Goal: Transaction & Acquisition: Purchase product/service

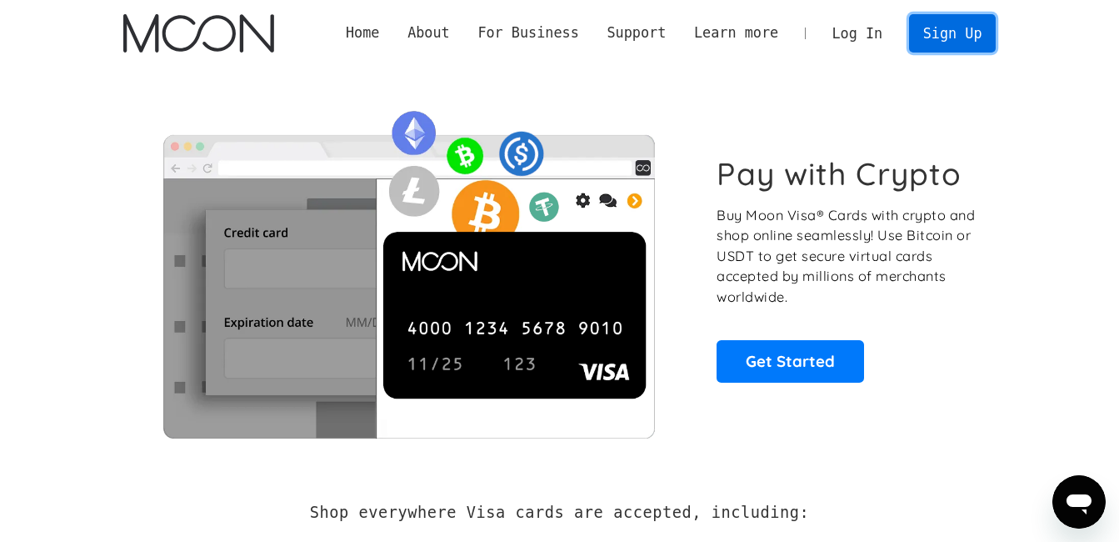
click at [754, 28] on link "Sign Up" at bounding box center [952, 33] width 87 height 38
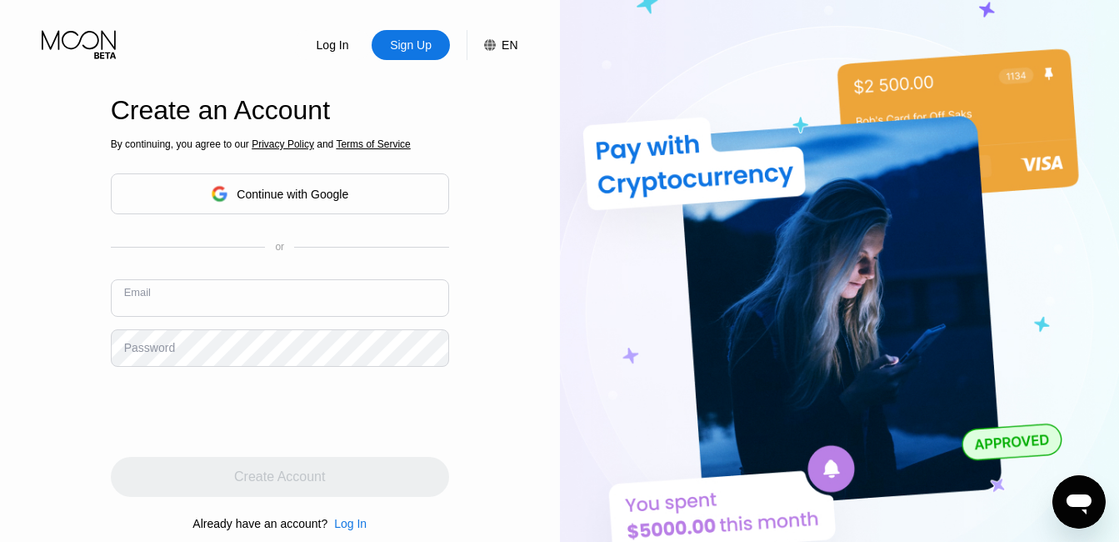
click at [265, 312] on input "text" at bounding box center [280, 298] width 338 height 38
paste input "[EMAIL_ADDRESS][DOMAIN_NAME]"
type input "[EMAIL_ADDRESS][DOMAIN_NAME]"
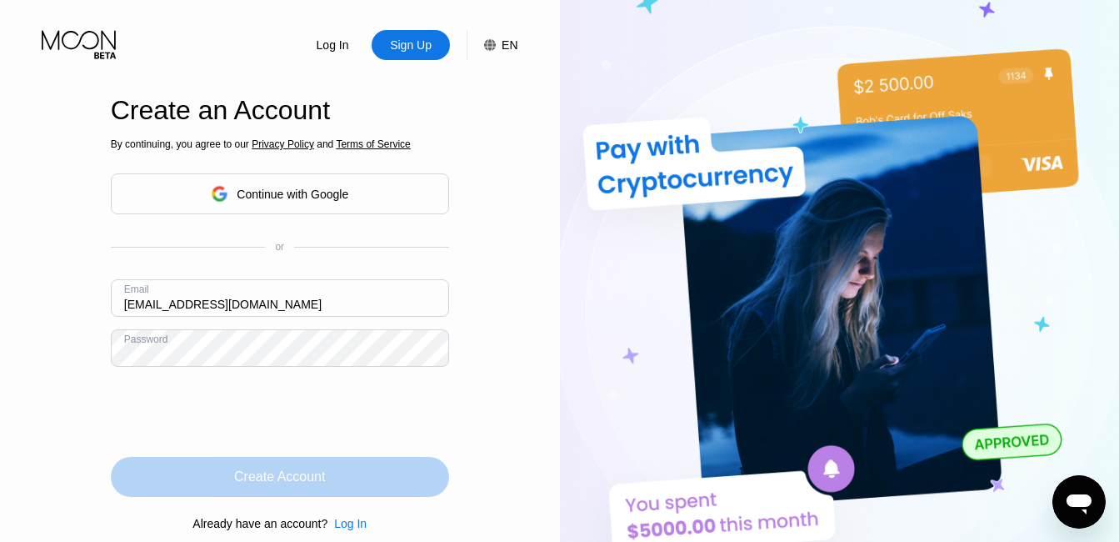
click at [196, 463] on div "Create Account" at bounding box center [280, 477] width 338 height 40
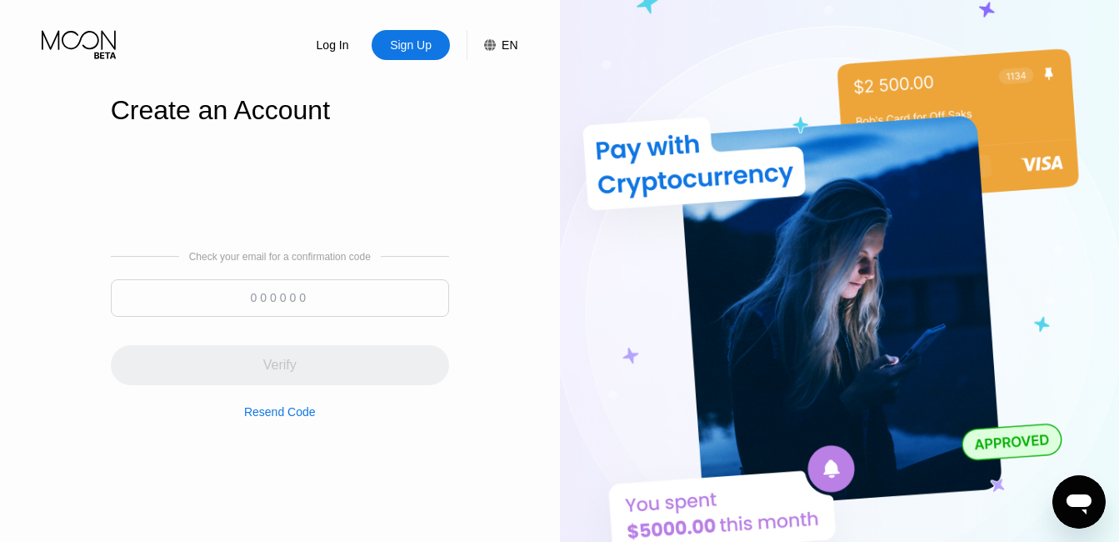
paste input "328518"
click at [290, 287] on input "328518" at bounding box center [280, 298] width 338 height 38
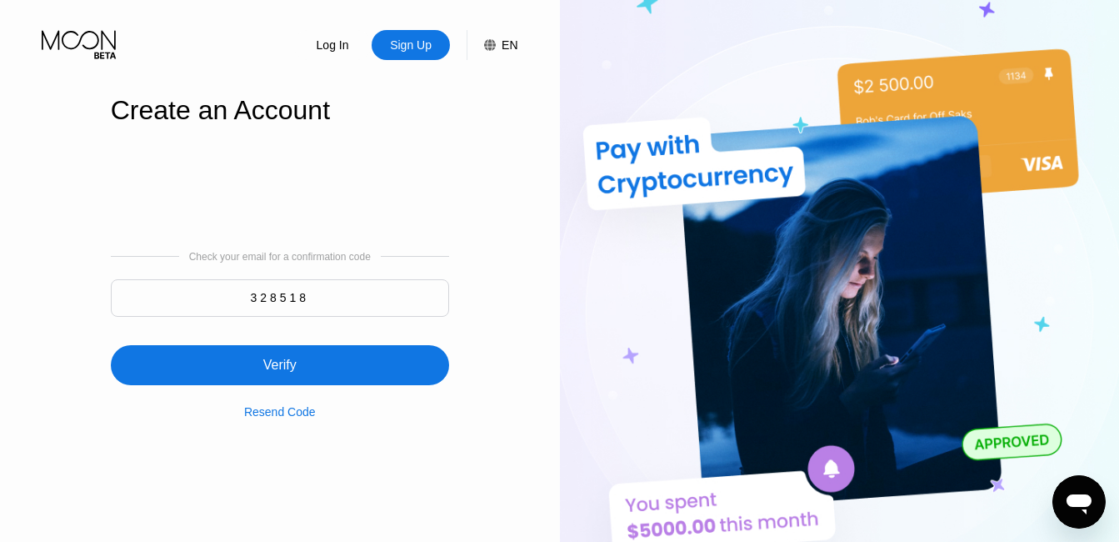
type input "328518"
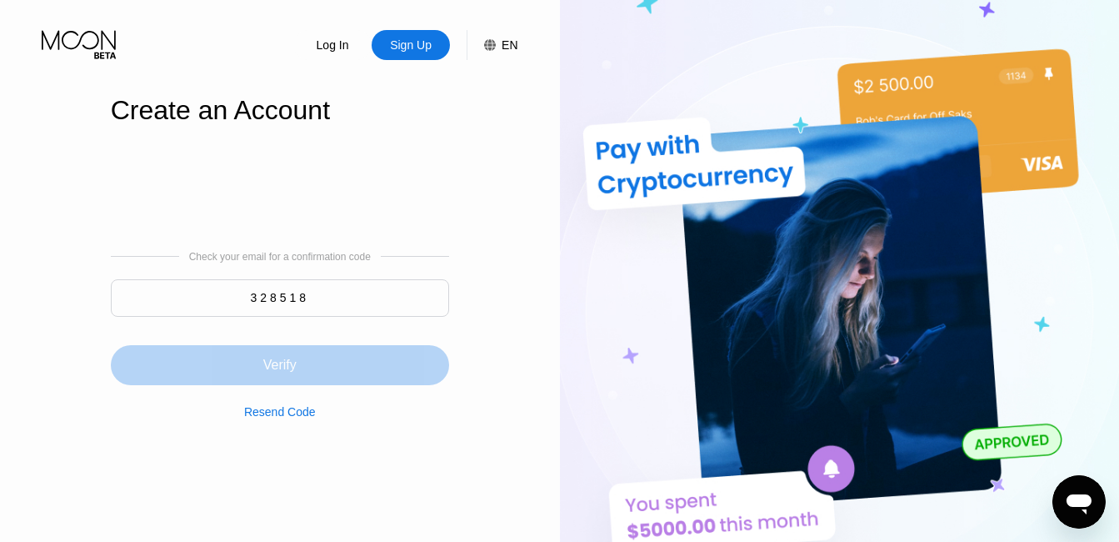
click at [252, 358] on div "Verify" at bounding box center [280, 365] width 338 height 40
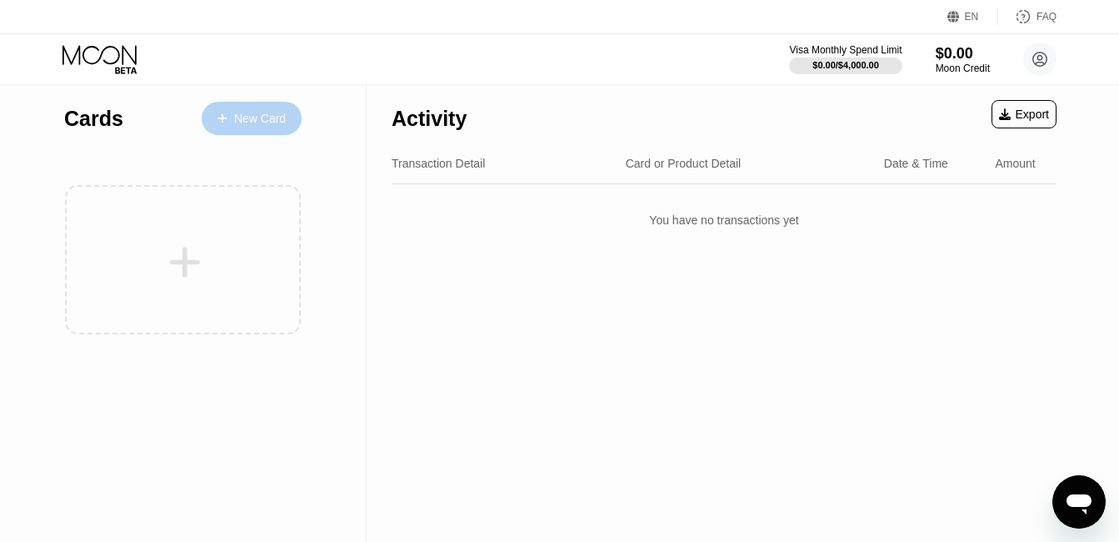
click at [254, 116] on div "New Card" at bounding box center [260, 119] width 52 height 14
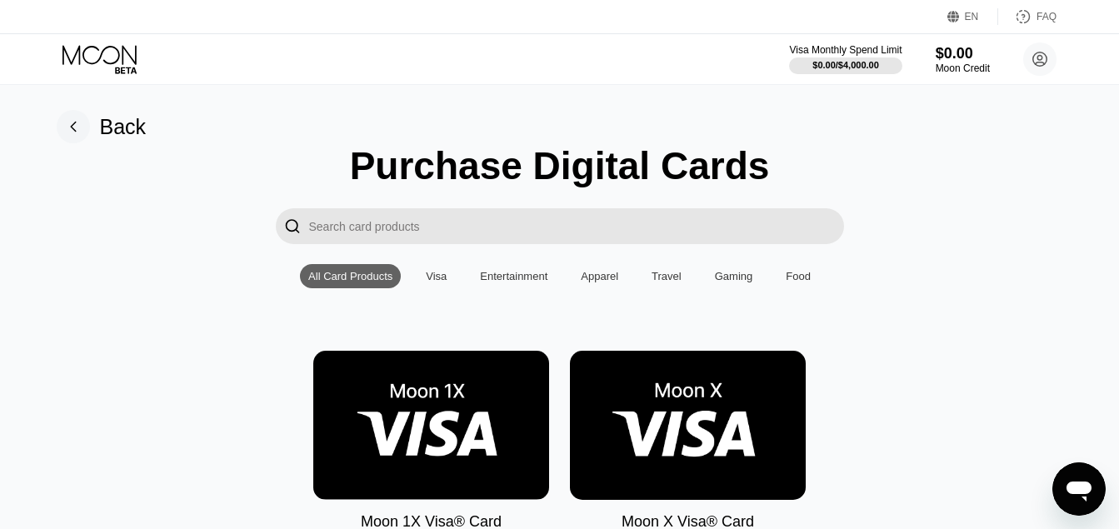
click at [685, 431] on img at bounding box center [688, 425] width 236 height 149
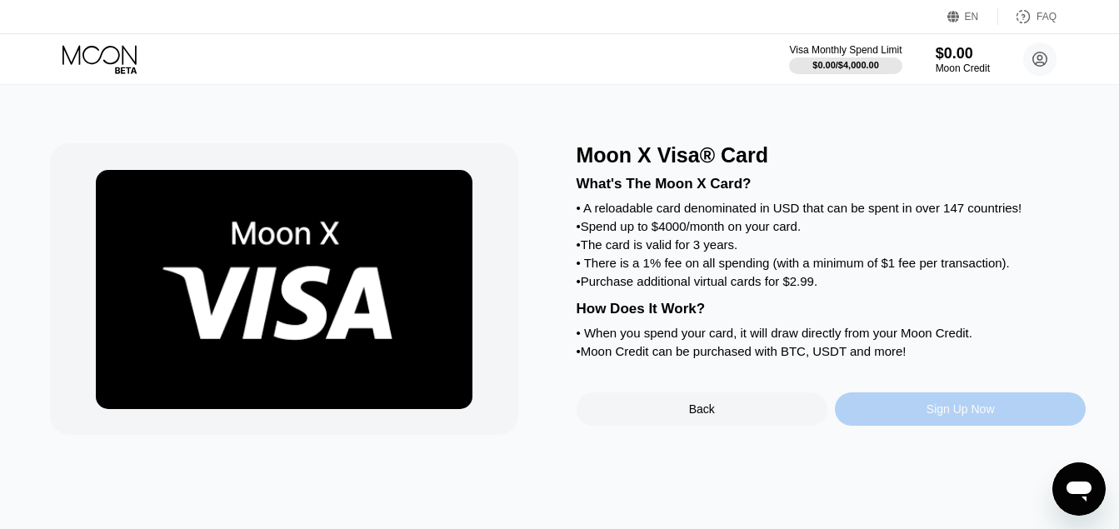
click at [912, 426] on div "Sign Up Now" at bounding box center [960, 409] width 251 height 33
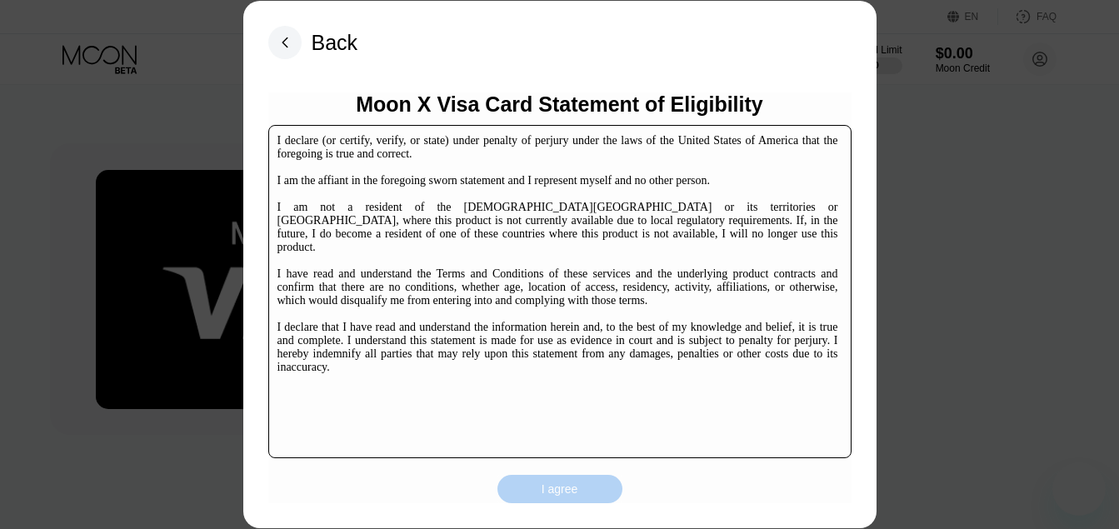
click at [578, 493] on div "I agree" at bounding box center [560, 489] width 37 height 15
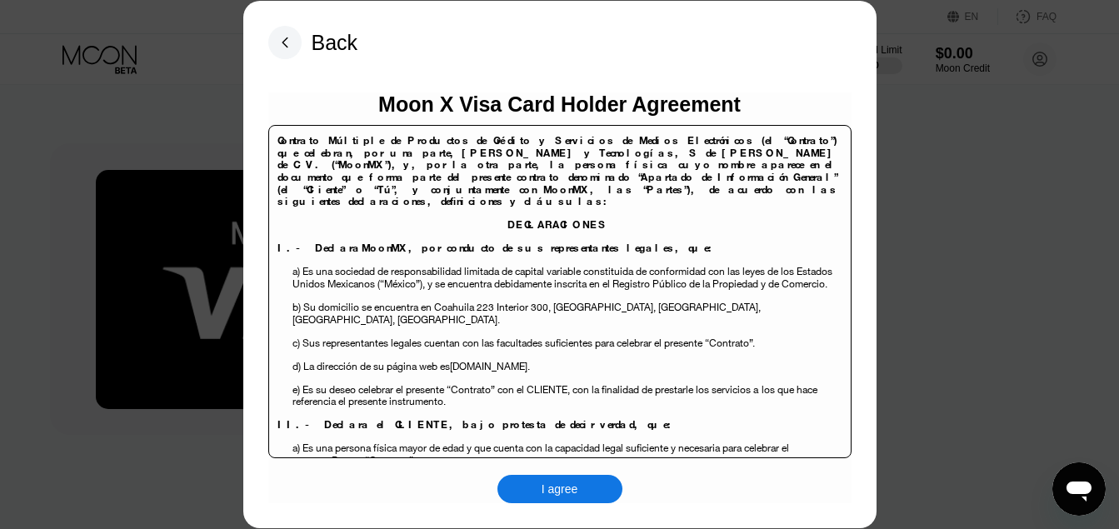
click at [578, 493] on div "I agree" at bounding box center [560, 489] width 37 height 15
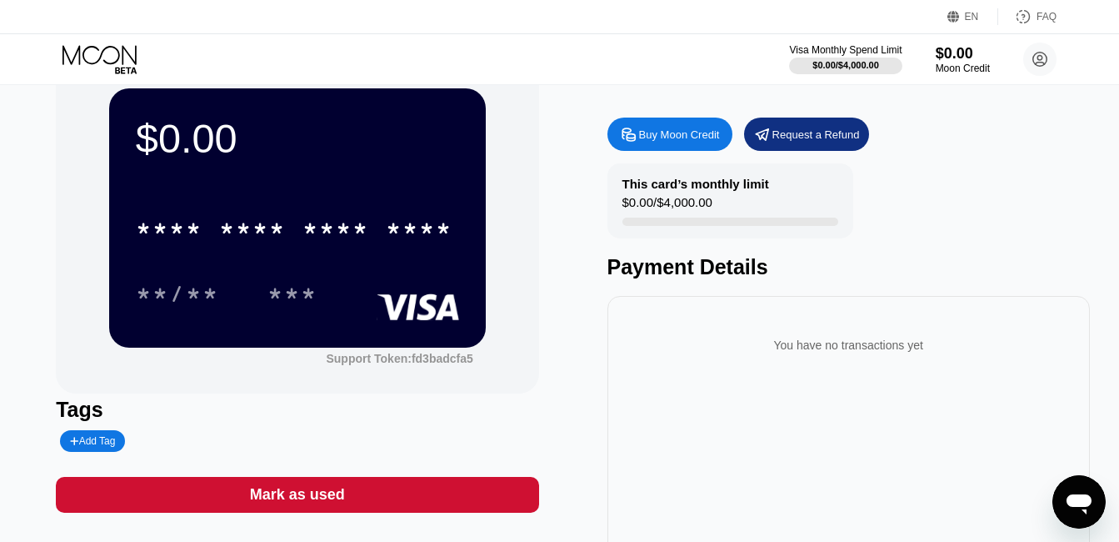
scroll to position [61, 0]
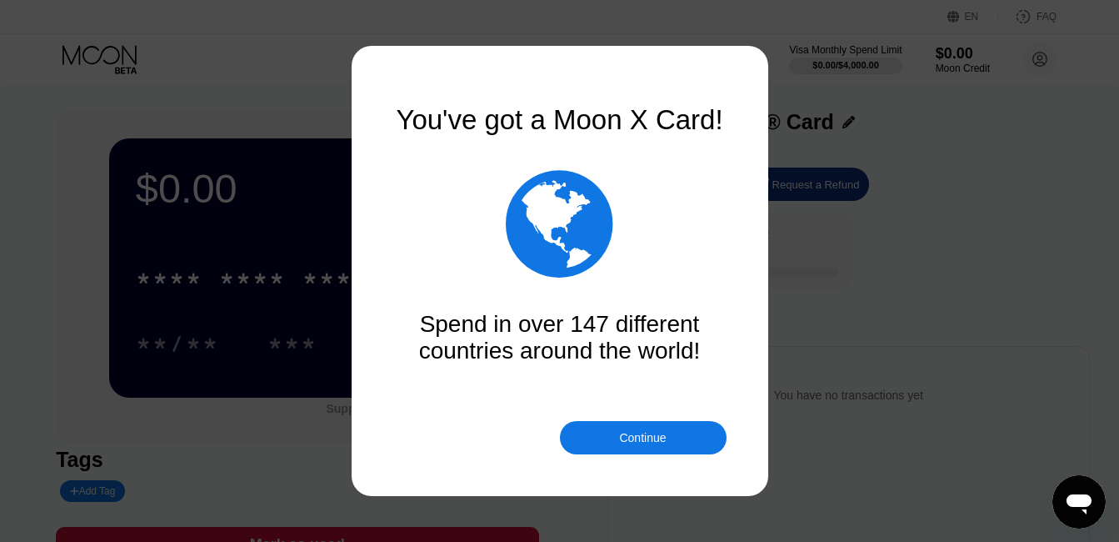
click at [633, 435] on div "Continue" at bounding box center [642, 437] width 47 height 13
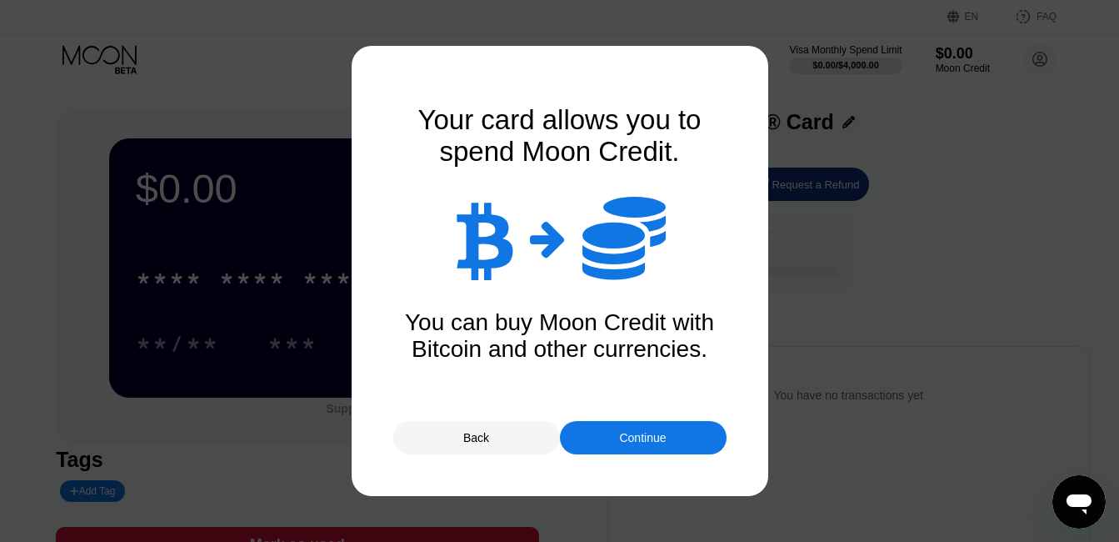
click at [633, 435] on div "Continue" at bounding box center [642, 437] width 47 height 13
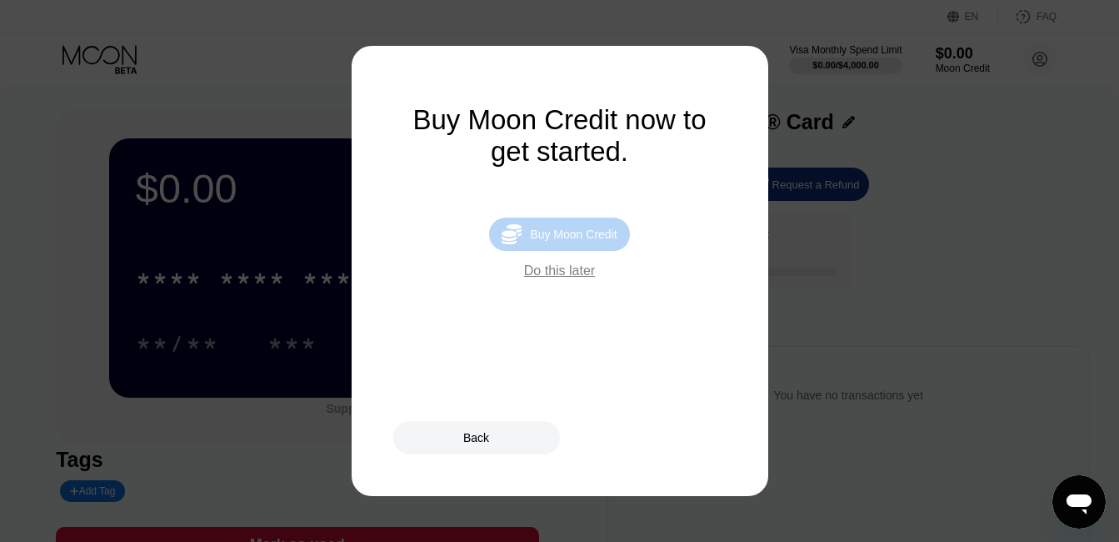
click at [569, 241] on div "Buy Moon Credit" at bounding box center [573, 234] width 87 height 13
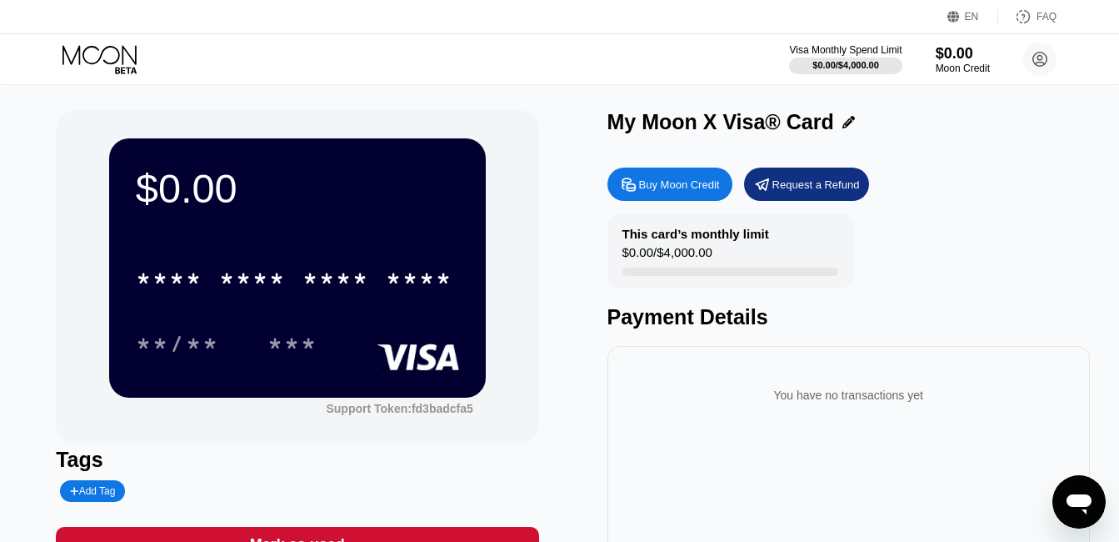
type input "0"
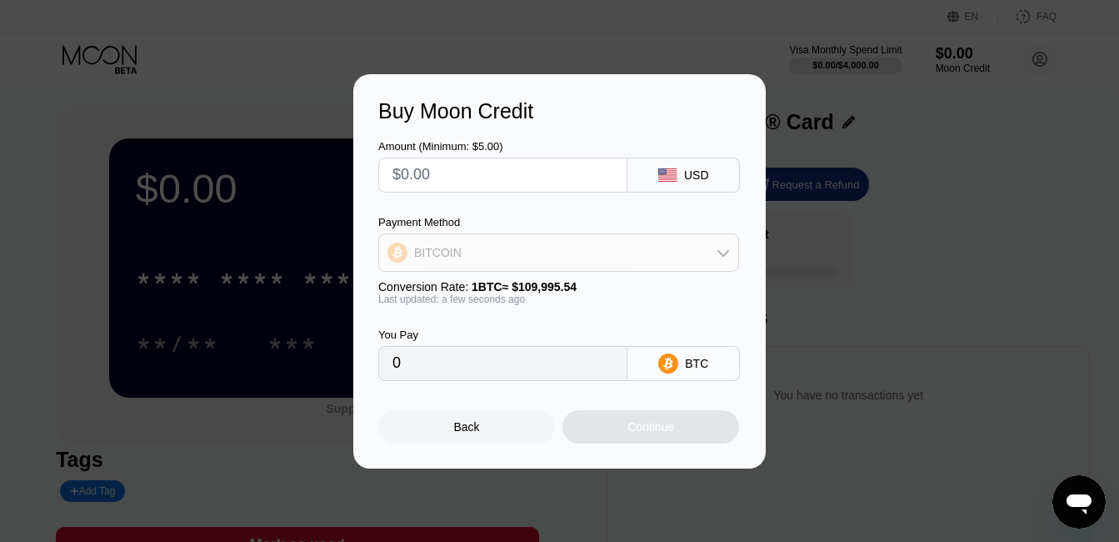
click at [565, 248] on div "BITCOIN" at bounding box center [558, 252] width 359 height 33
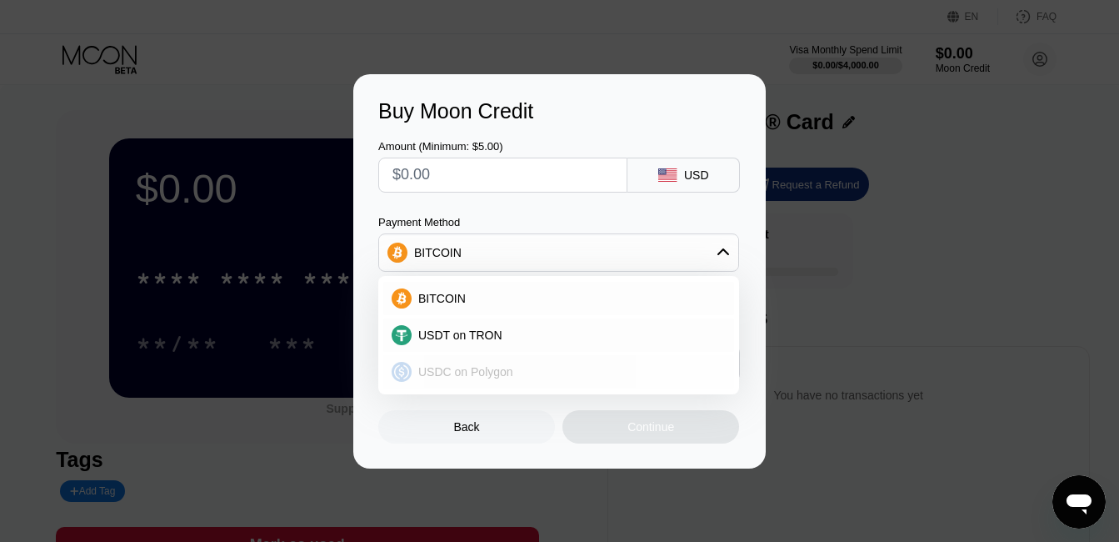
click at [457, 369] on span "USDC on Polygon" at bounding box center [465, 371] width 95 height 13
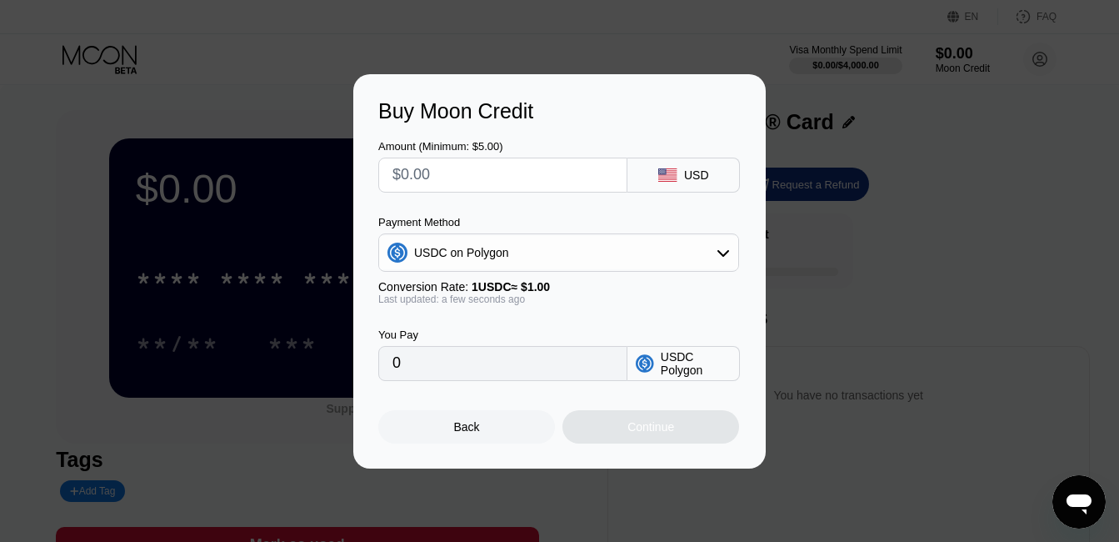
click at [426, 369] on input "0" at bounding box center [503, 363] width 221 height 33
click at [495, 172] on input "text" at bounding box center [503, 174] width 221 height 33
type input "$5"
type input "5.00000000"
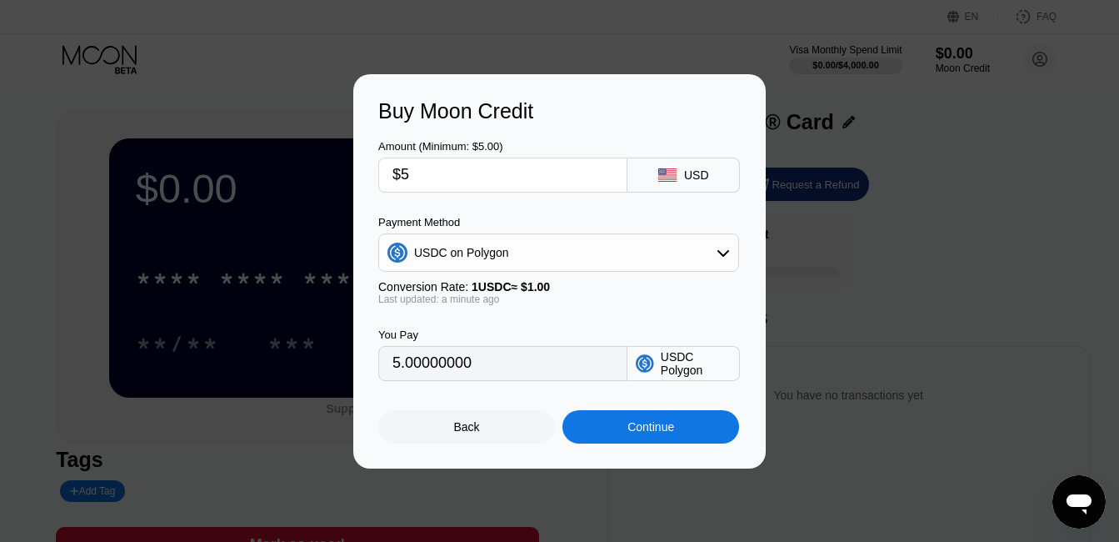
type input "$51"
type input "51.00000000"
type input "$51"
type input "$5"
type input "5.00000000"
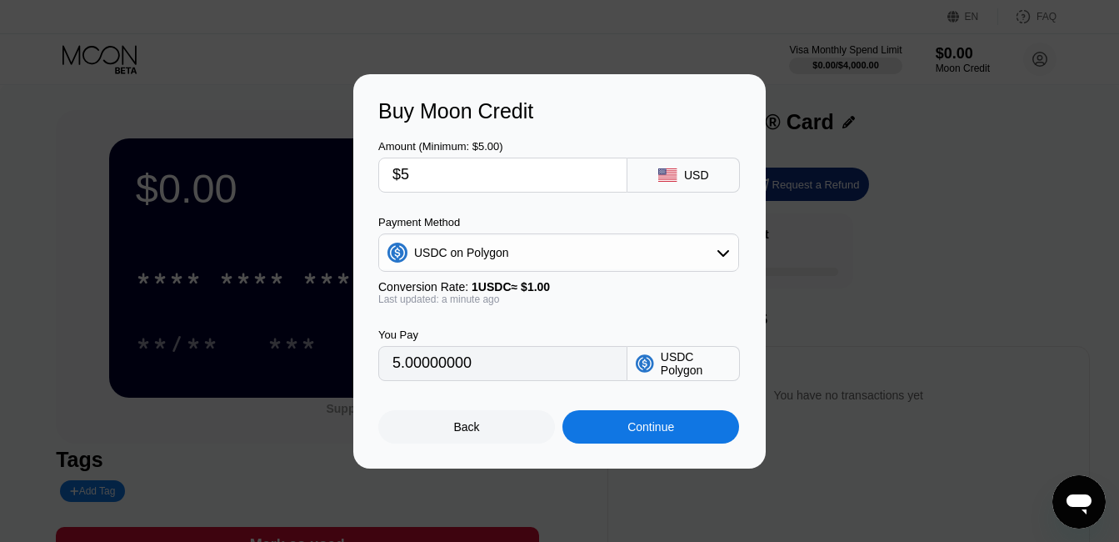
type input "$50"
type input "50.00000000"
type input "$50"
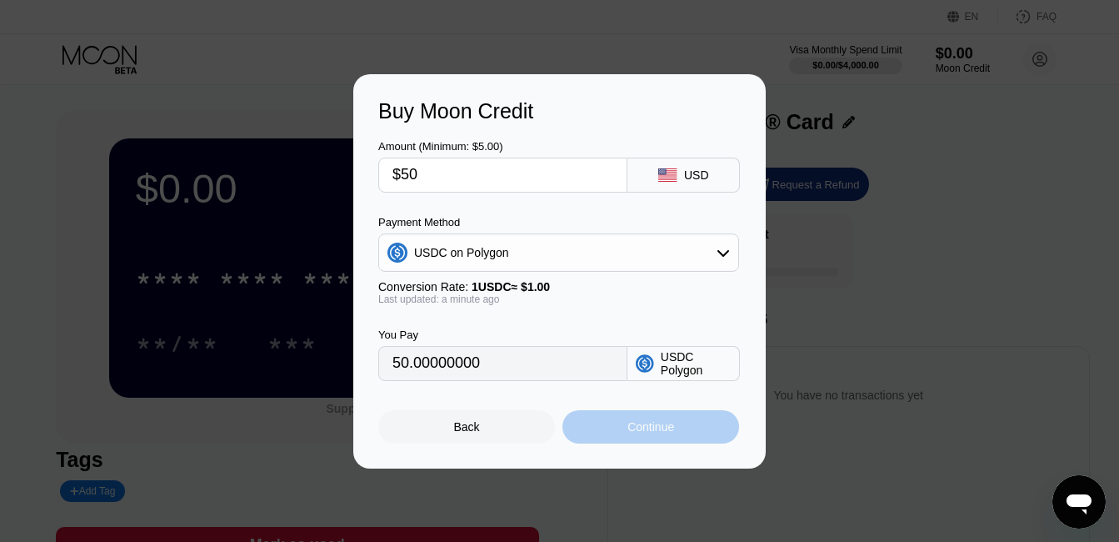
click at [628, 443] on div "Continue" at bounding box center [651, 426] width 177 height 33
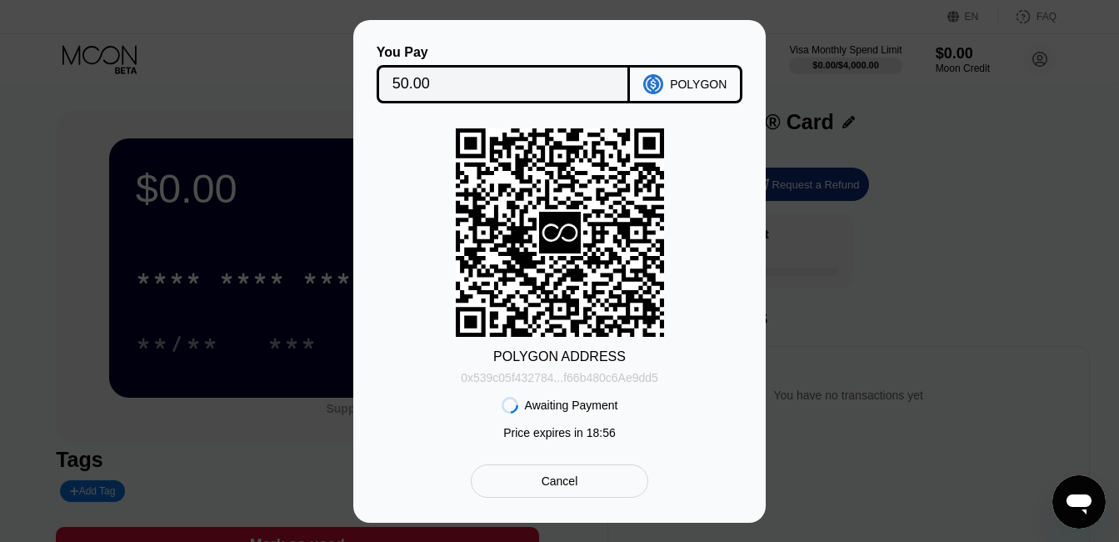
click at [642, 373] on div "0x539c05f432784...f66b480c6Ae9dd5" at bounding box center [560, 377] width 198 height 13
